Goal: Transaction & Acquisition: Purchase product/service

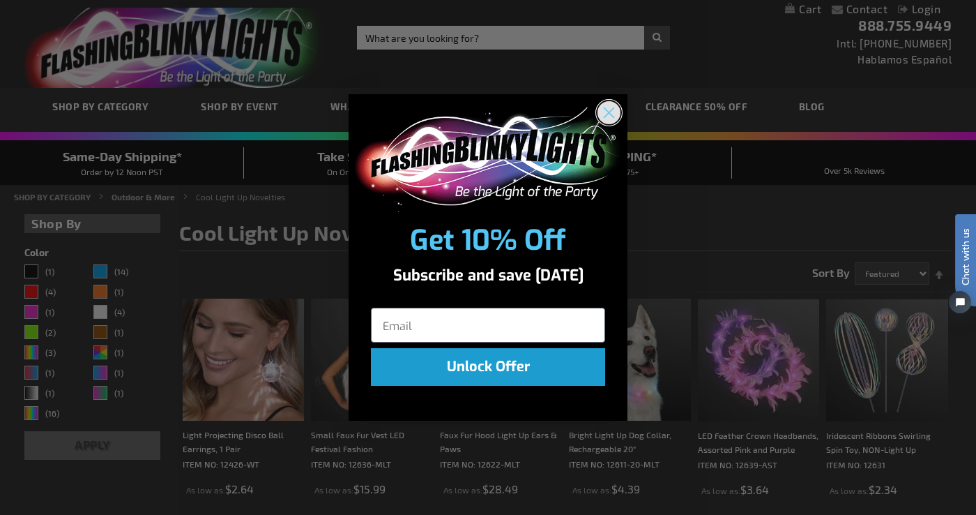
click at [612, 113] on circle "Close dialog" at bounding box center [609, 111] width 23 height 23
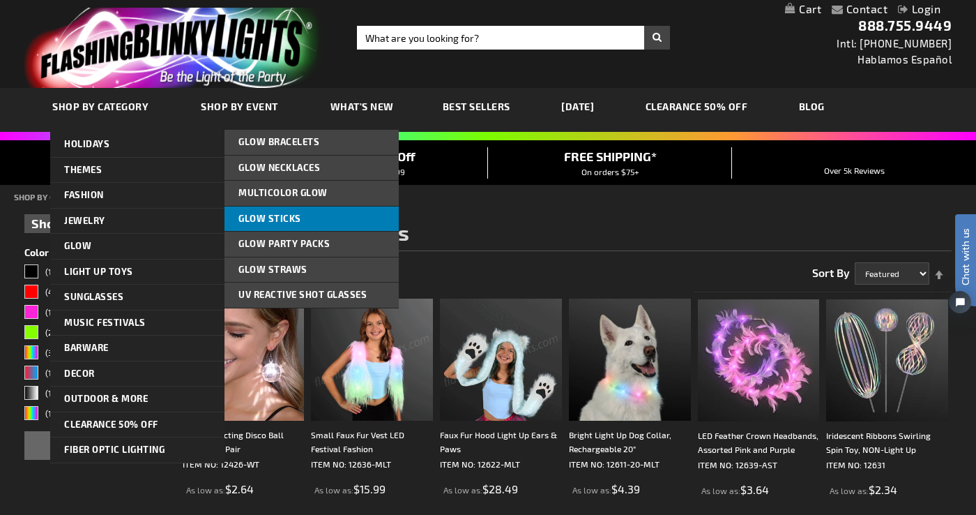
click at [268, 220] on span "Glow Sticks" at bounding box center [269, 218] width 63 height 11
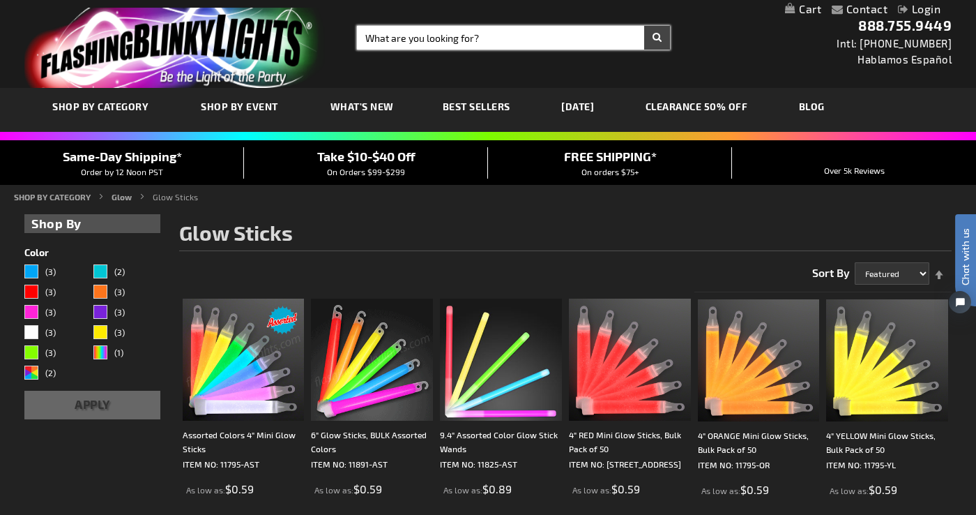
click at [441, 38] on input "Search" at bounding box center [513, 38] width 313 height 24
type input "glow wand"
click at [644, 26] on button "Search" at bounding box center [657, 38] width 26 height 24
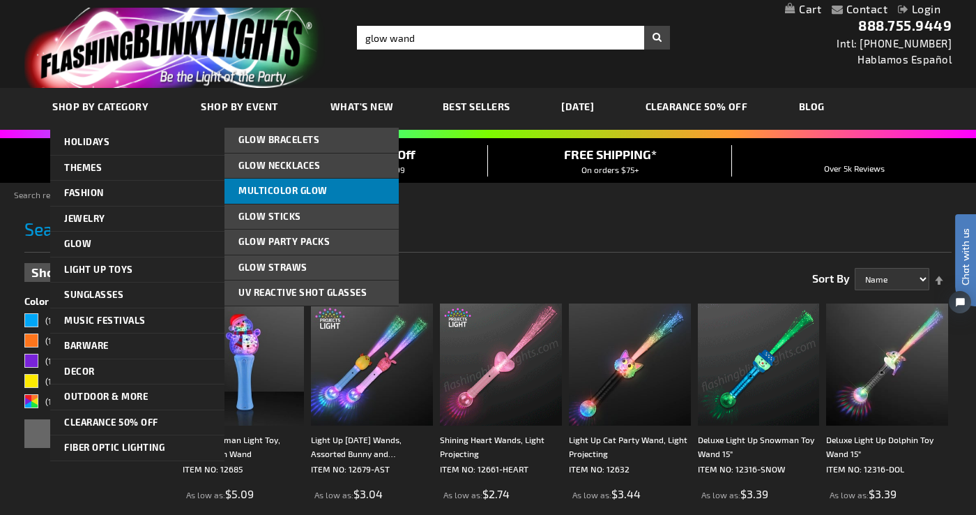
click at [289, 189] on span "Multicolor Glow" at bounding box center [282, 190] width 89 height 11
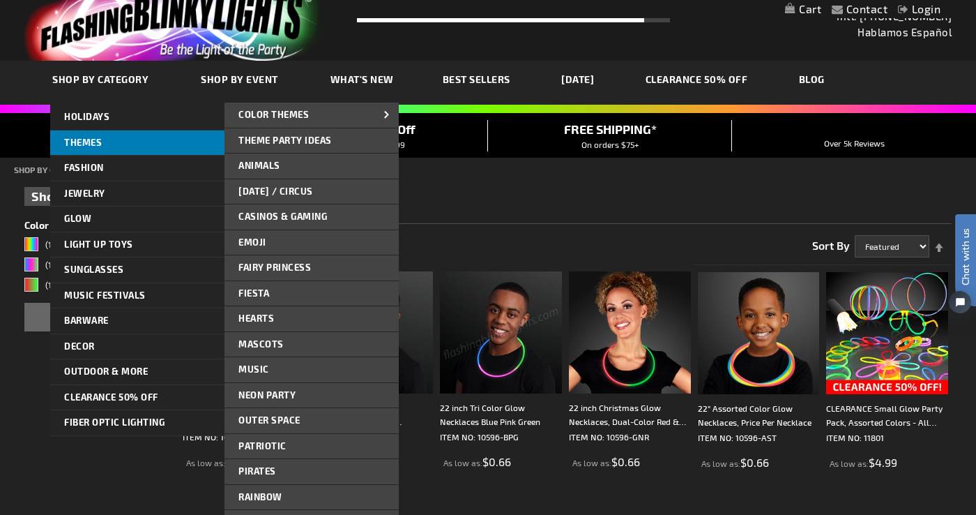
scroll to position [35, 0]
